Goal: Communication & Community: Answer question/provide support

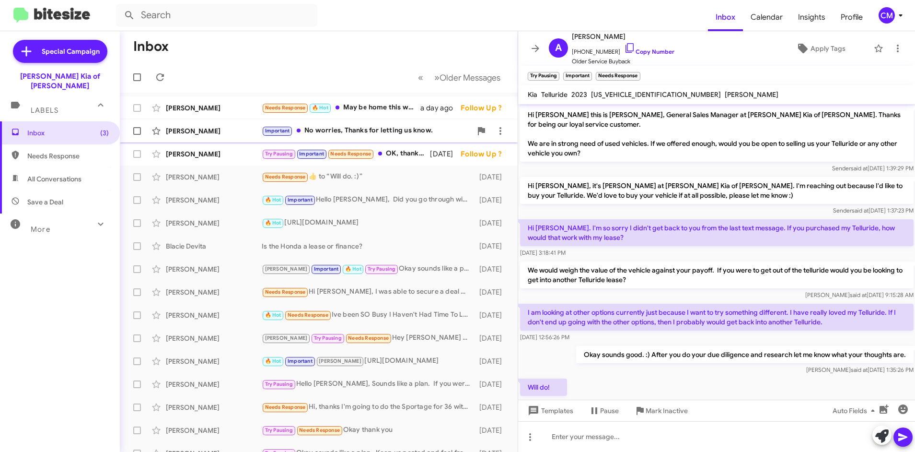
scroll to position [370, 0]
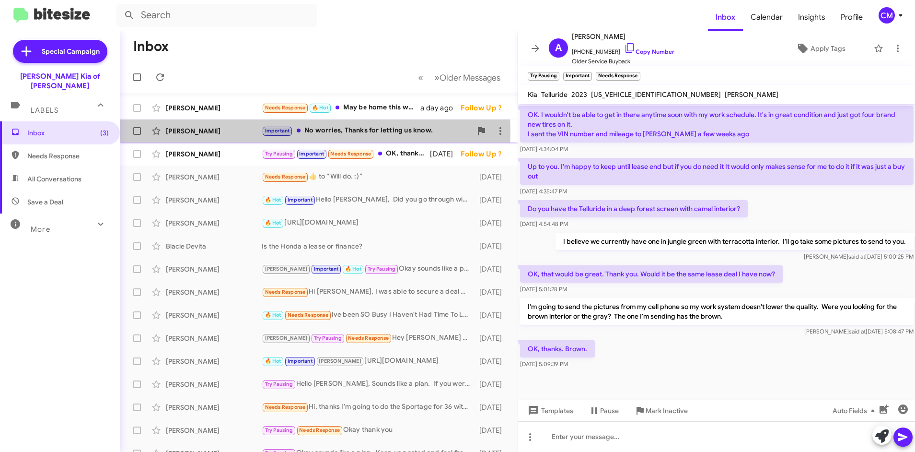
click at [232, 131] on div "[PERSON_NAME]" at bounding box center [214, 131] width 96 height 10
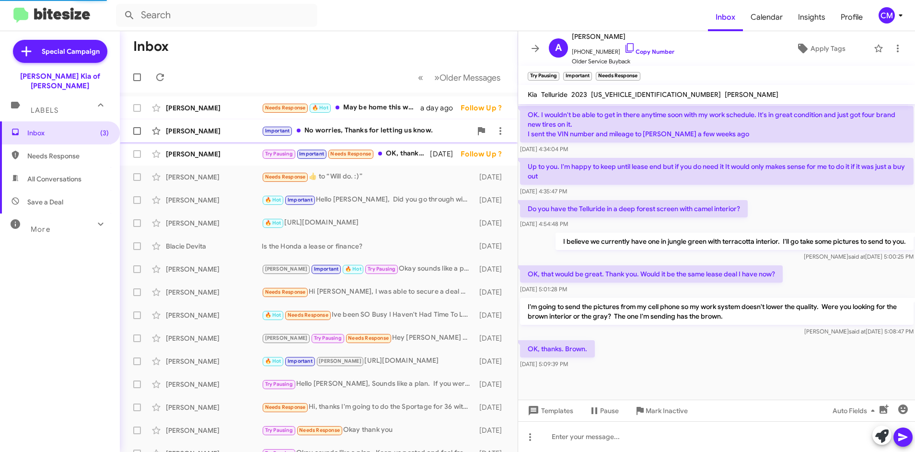
scroll to position [33, 0]
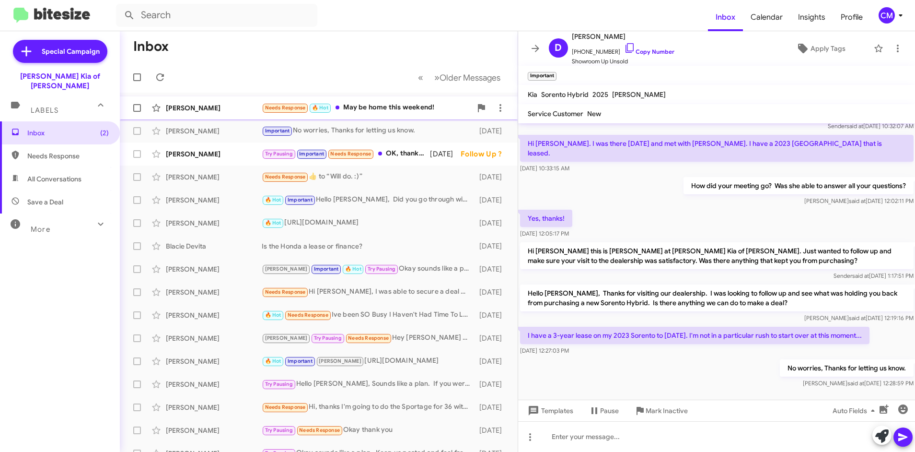
click at [237, 117] on div "[PERSON_NAME] Needs Response 🔥 Hot May be home this weekend! a day ago Follow U…" at bounding box center [319, 107] width 383 height 19
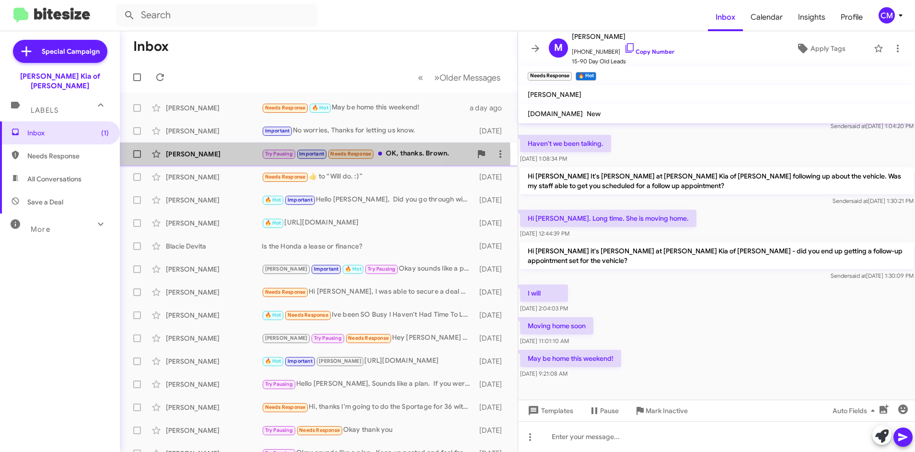
click at [234, 157] on div "[PERSON_NAME]" at bounding box center [214, 154] width 96 height 10
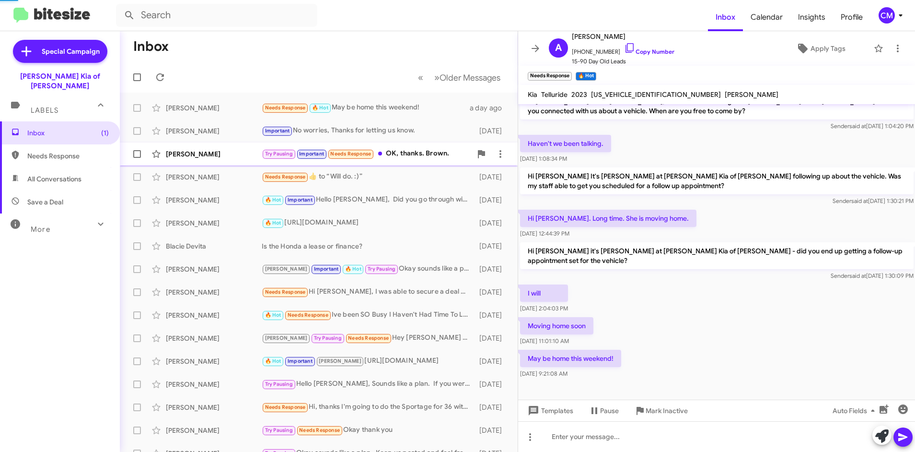
scroll to position [389, 0]
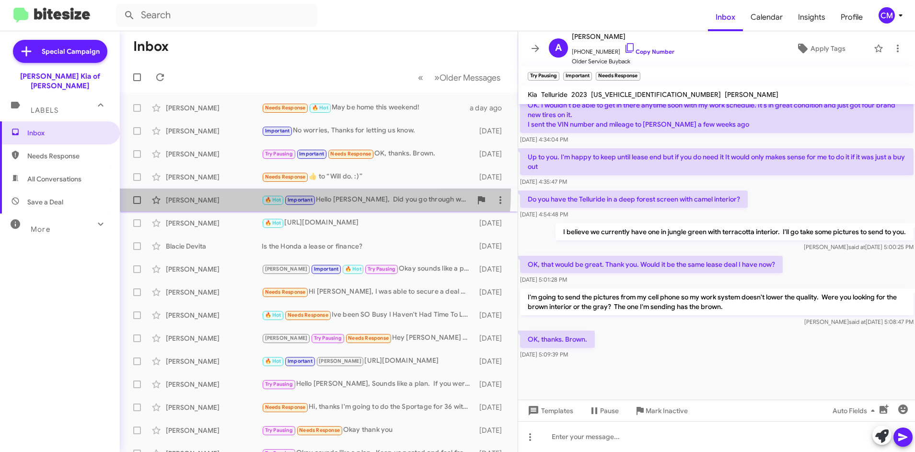
click at [232, 190] on span "[PERSON_NAME] 🔥 Hot Important Hello [PERSON_NAME], Did you go through with you …" at bounding box center [319, 199] width 398 height 23
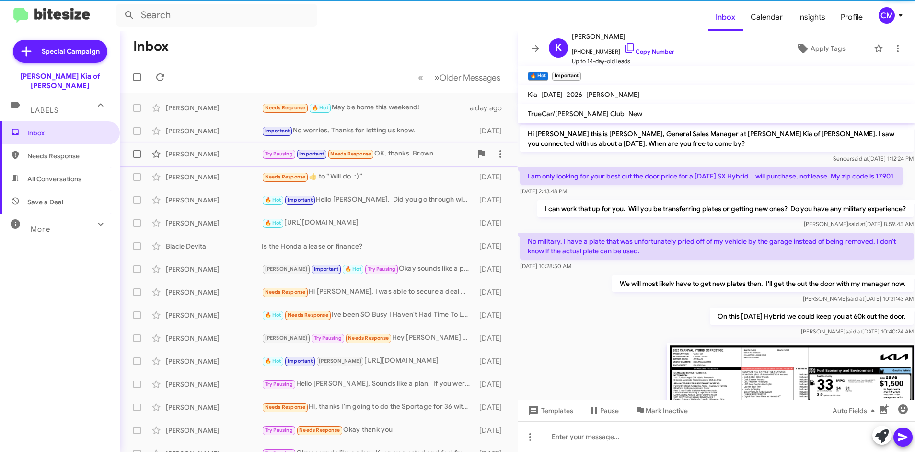
scroll to position [48, 0]
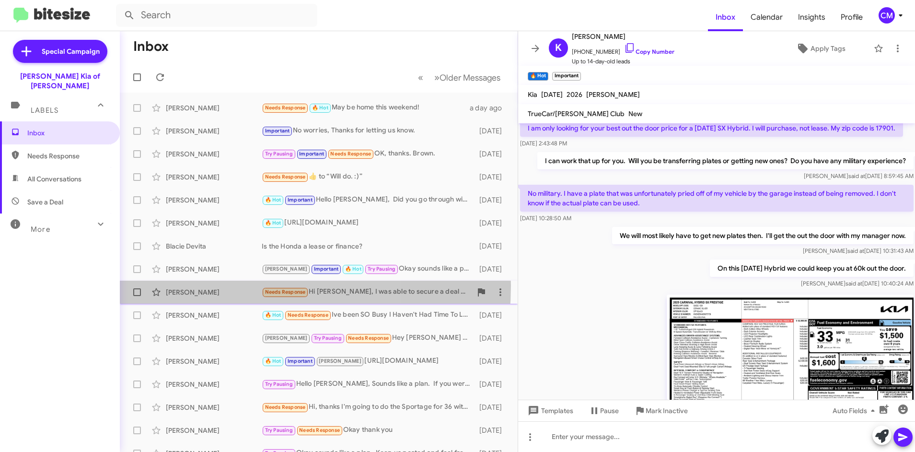
click at [212, 285] on div "[PERSON_NAME] Needs Response Hi [PERSON_NAME], I was able to secure a deal with…" at bounding box center [319, 291] width 383 height 19
